Goal: Task Accomplishment & Management: Use online tool/utility

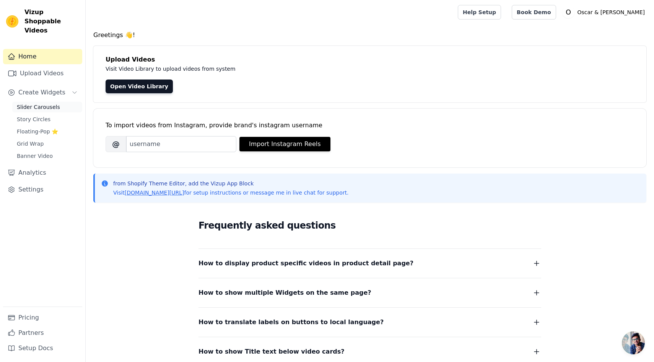
click at [31, 103] on span "Slider Carousels" at bounding box center [38, 107] width 43 height 8
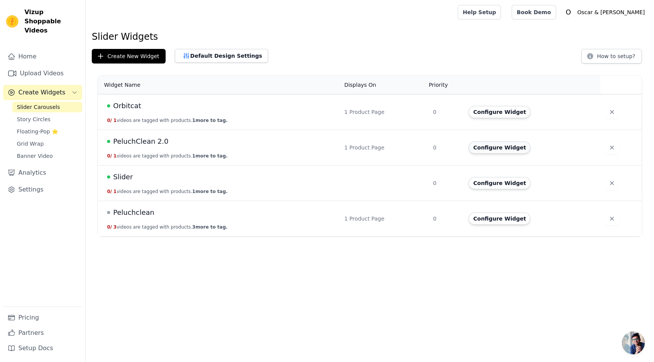
click at [496, 144] on button "Configure Widget" at bounding box center [499, 147] width 62 height 12
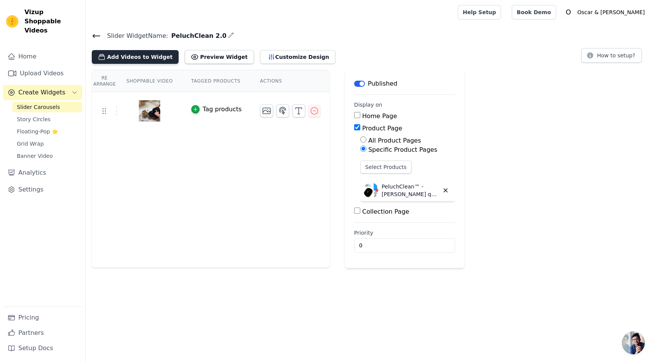
click at [149, 58] on button "Add Videos to Widget" at bounding box center [135, 57] width 87 height 14
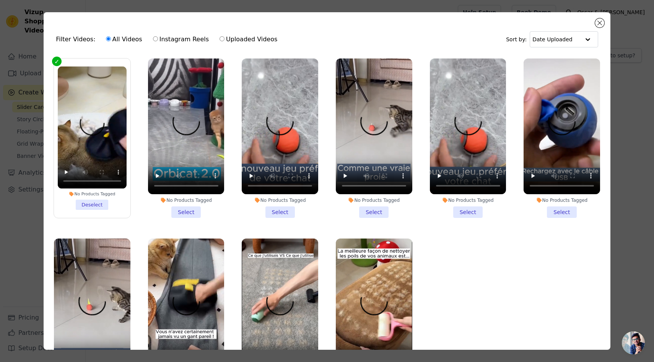
scroll to position [22, 0]
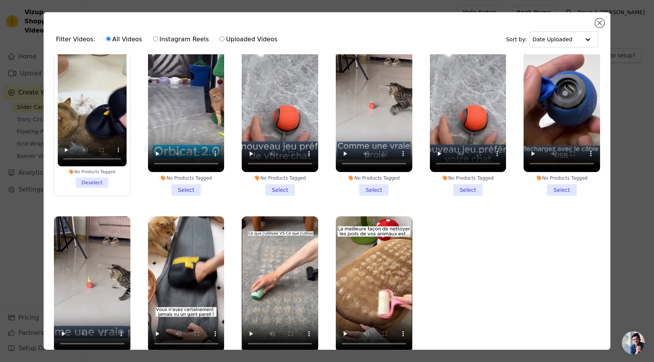
click at [624, 146] on div "Filter Videos: All Videos Instagram Reels Uploaded Videos Sort by: Date Uploade…" at bounding box center [326, 181] width 629 height 362
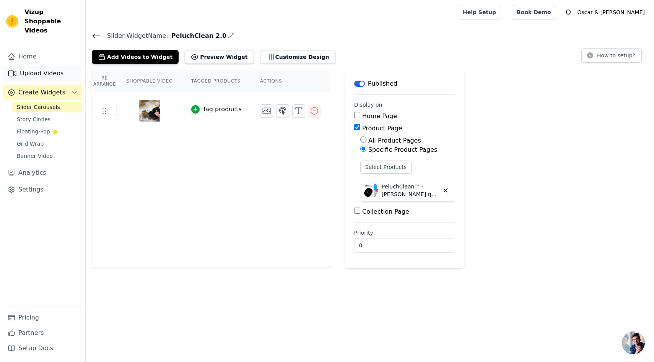
click at [57, 69] on link "Upload Videos" at bounding box center [42, 73] width 79 height 15
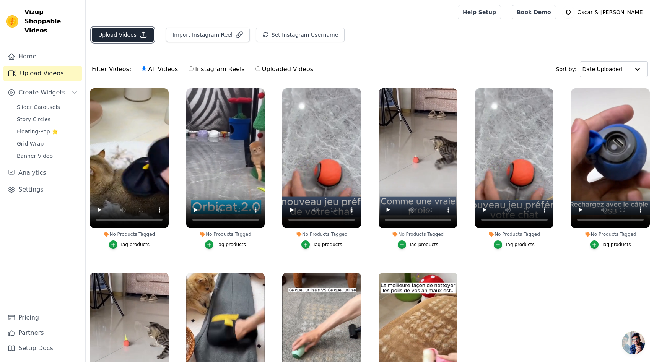
click at [131, 35] on button "Upload Videos" at bounding box center [123, 35] width 62 height 15
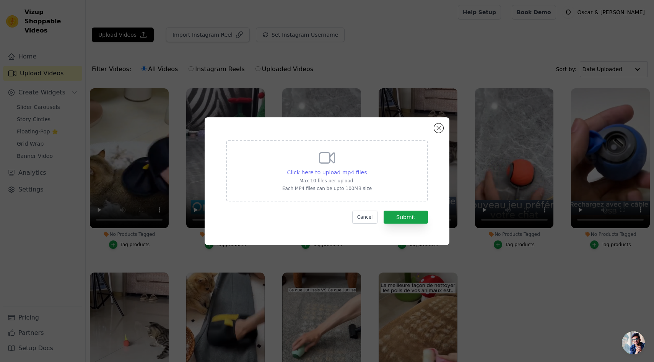
click at [333, 174] on span "Click here to upload mp4 files" at bounding box center [327, 172] width 80 height 6
click at [366, 169] on input "Click here to upload mp4 files Max 10 files per upload. Each MP4 files can be u…" at bounding box center [366, 168] width 0 height 0
type input "C:\fakepath\peluchclean part 2.mp4"
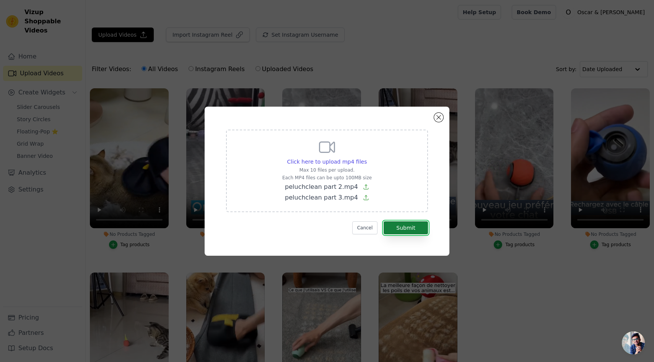
click at [417, 230] on button "Submit" at bounding box center [406, 227] width 44 height 13
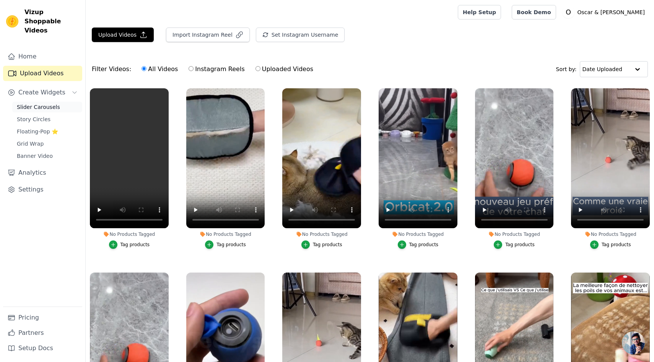
click at [46, 103] on span "Slider Carousels" at bounding box center [38, 107] width 43 height 8
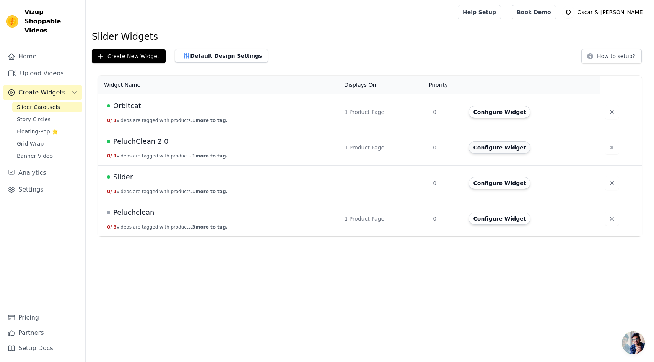
click at [499, 147] on button "Configure Widget" at bounding box center [499, 147] width 62 height 12
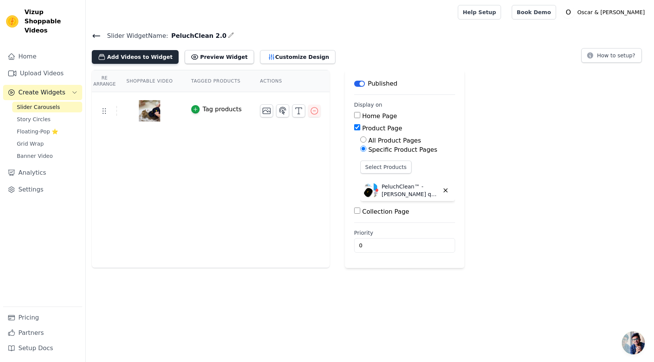
click at [142, 55] on button "Add Videos to Widget" at bounding box center [135, 57] width 87 height 14
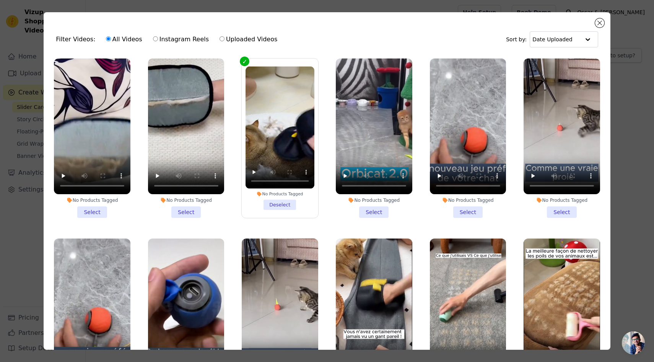
click at [195, 212] on li "No Products Tagged Select" at bounding box center [186, 138] width 76 height 159
click at [0, 0] on input "No Products Tagged Select" at bounding box center [0, 0] width 0 height 0
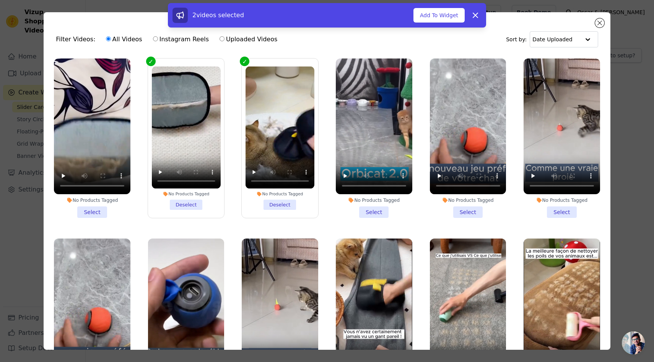
click at [100, 212] on li "No Products Tagged Select" at bounding box center [92, 138] width 76 height 159
click at [0, 0] on input "No Products Tagged Select" at bounding box center [0, 0] width 0 height 0
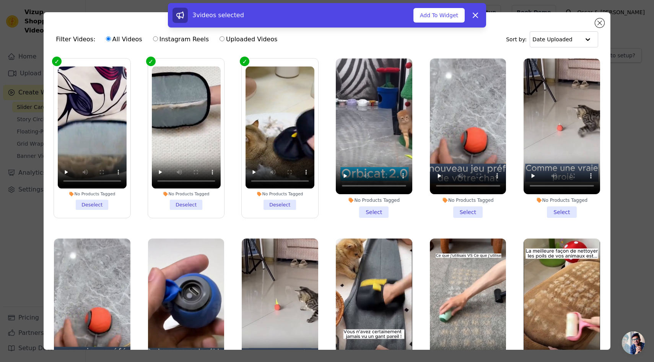
click at [413, 14] on div "3 videos selected" at bounding box center [292, 15] width 241 height 15
click at [429, 18] on button "Add To Widget" at bounding box center [438, 15] width 51 height 15
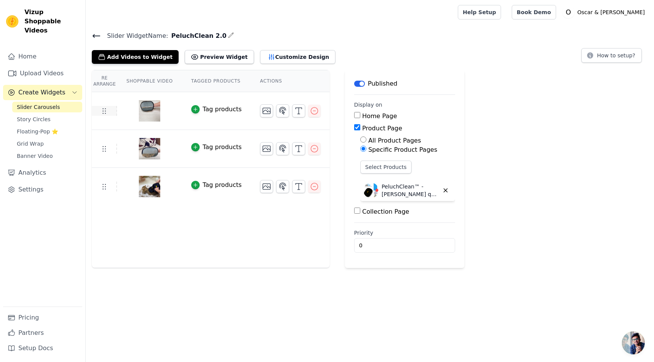
click at [112, 112] on td at bounding box center [104, 111] width 25 height 10
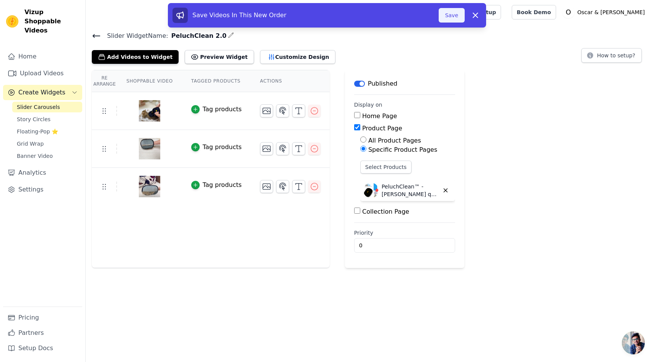
click at [450, 18] on button "Save" at bounding box center [452, 15] width 26 height 15
